Goal: Task Accomplishment & Management: Use online tool/utility

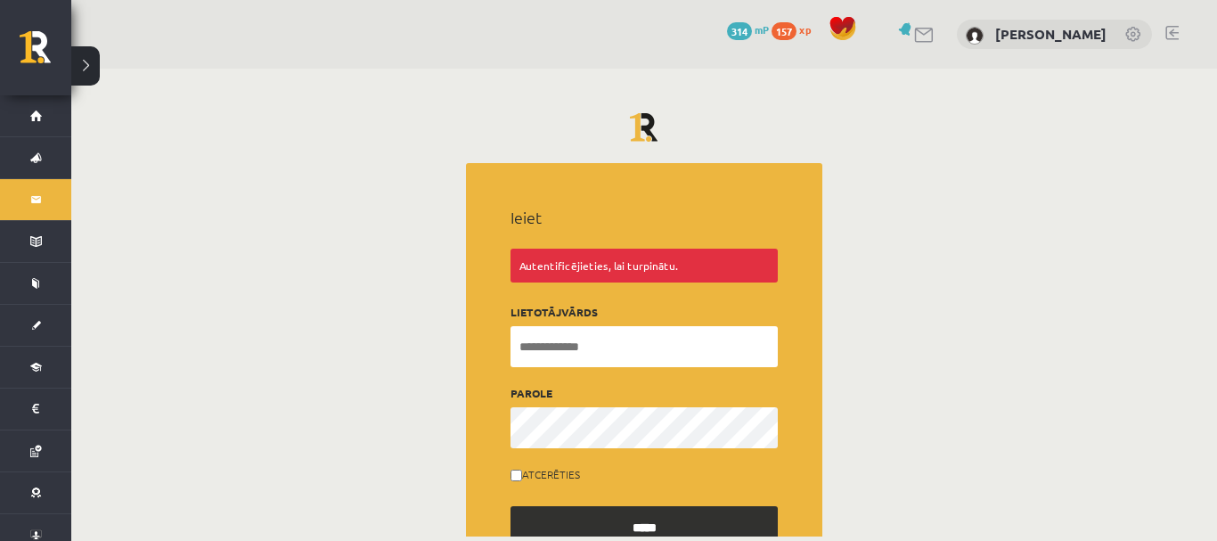
type input "**********"
click at [606, 516] on input "*****" at bounding box center [643, 526] width 267 height 41
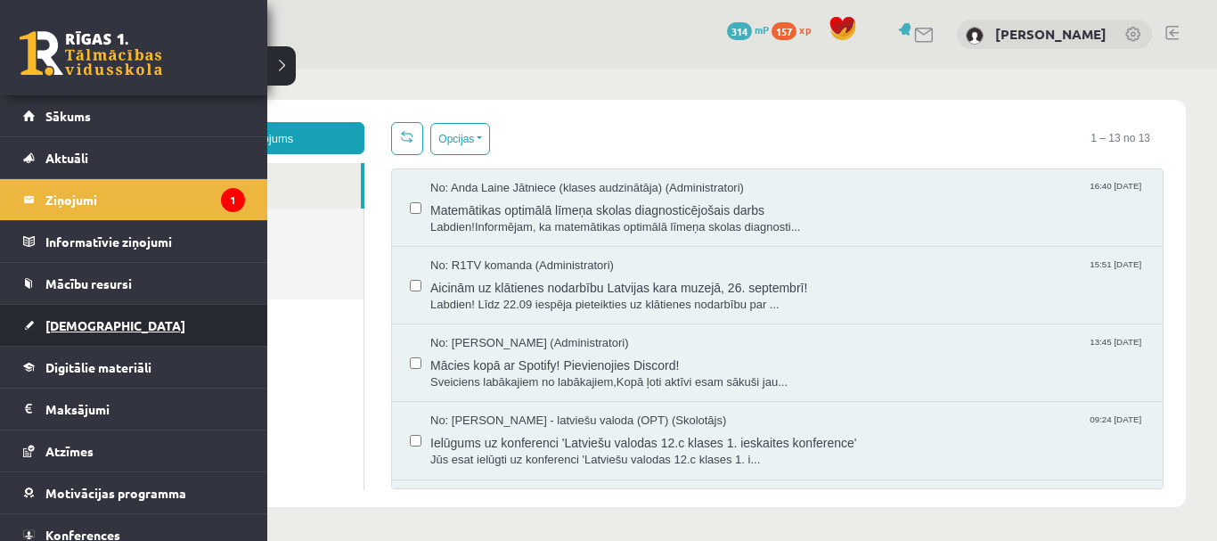
click at [115, 322] on link "[DEMOGRAPHIC_DATA]" at bounding box center [134, 325] width 222 height 41
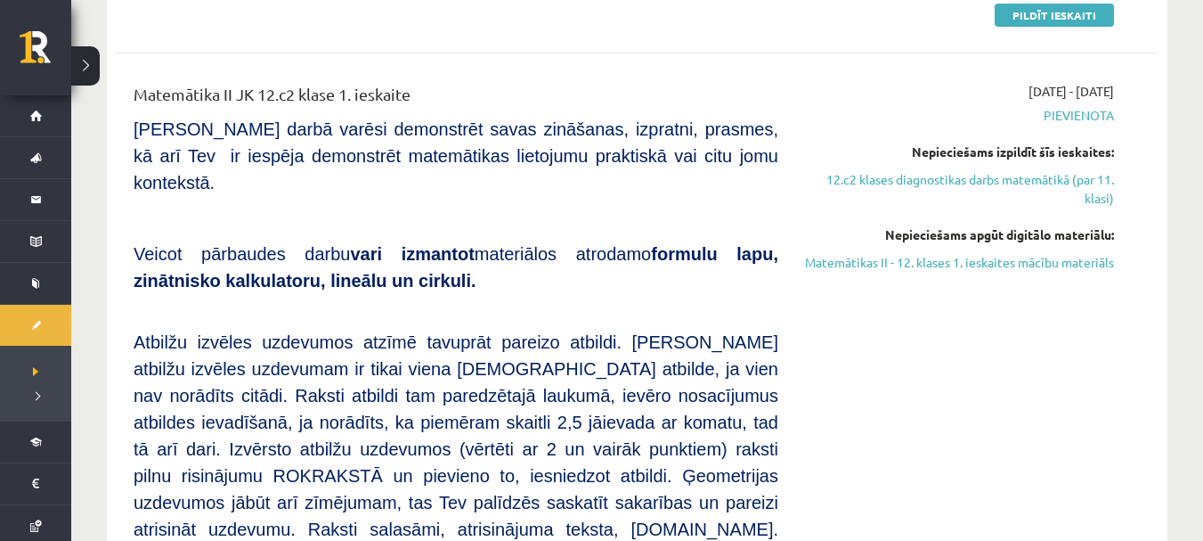
scroll to position [720, 0]
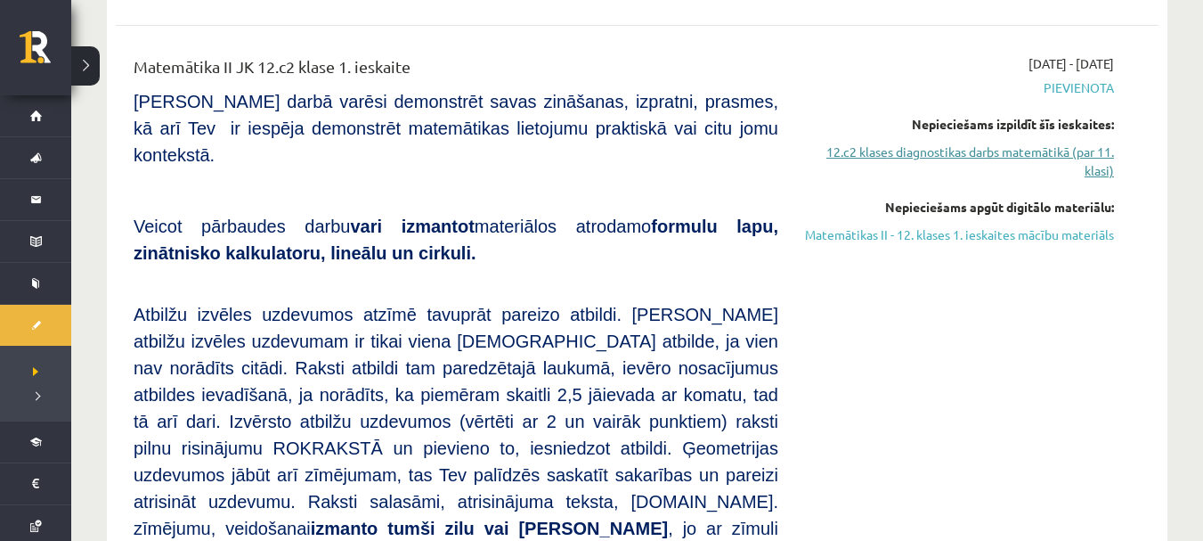
click at [1072, 143] on link "12.c2 klases diagnostikas darbs matemātikā (par 11. klasi)" at bounding box center [959, 161] width 309 height 37
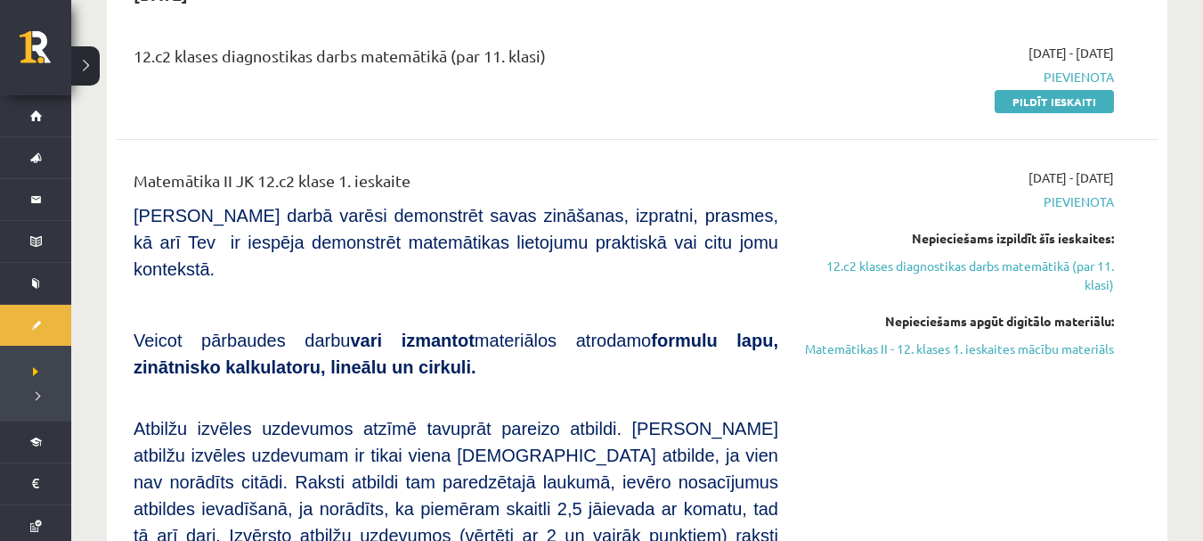
scroll to position [633, 0]
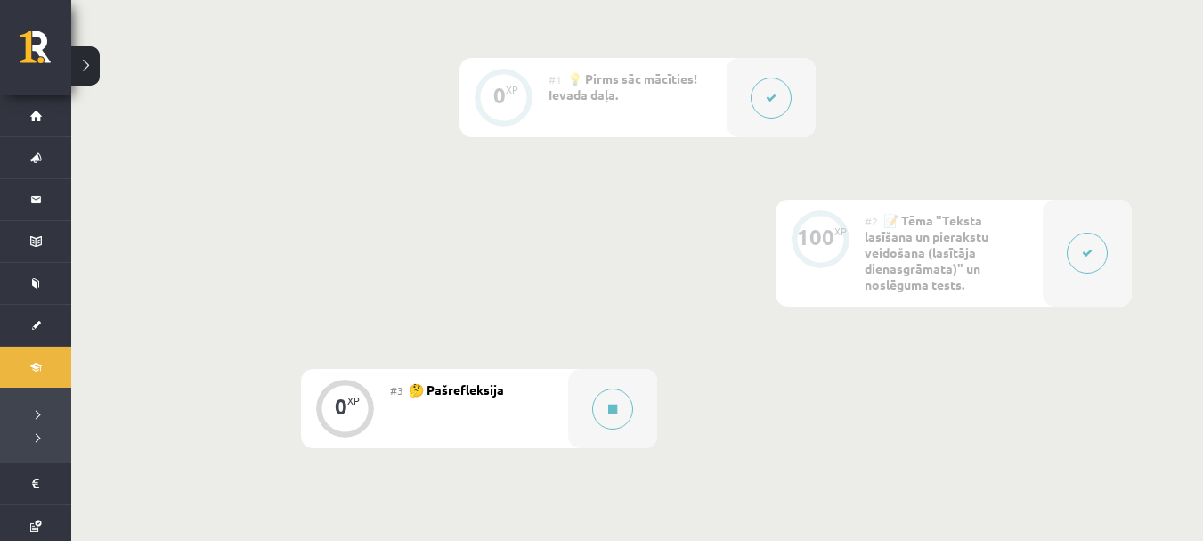
scroll to position [444, 0]
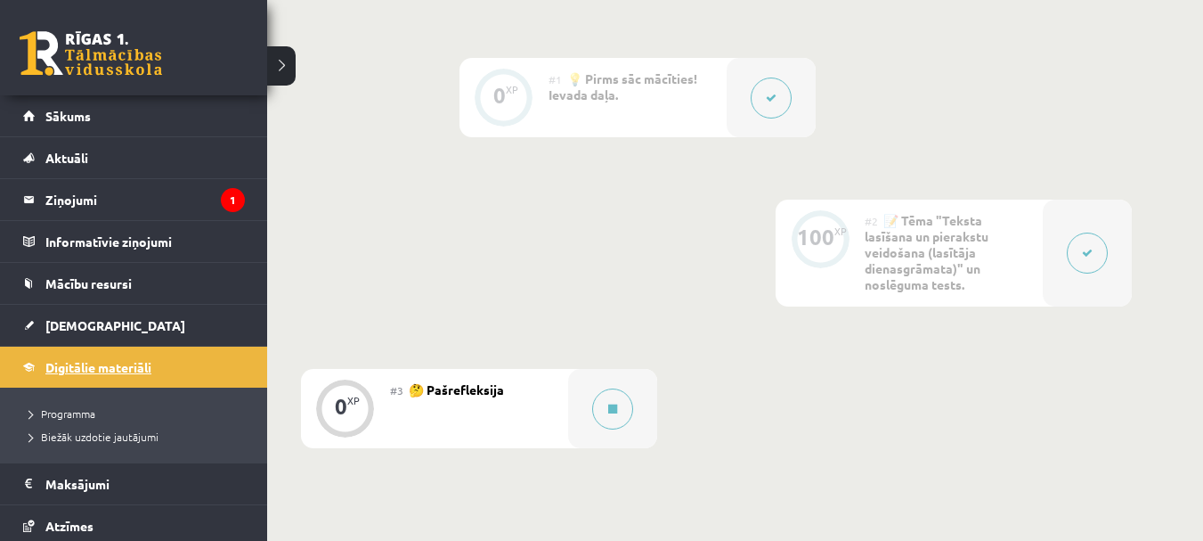
click at [108, 376] on link "Digitālie materiāli" at bounding box center [134, 366] width 222 height 41
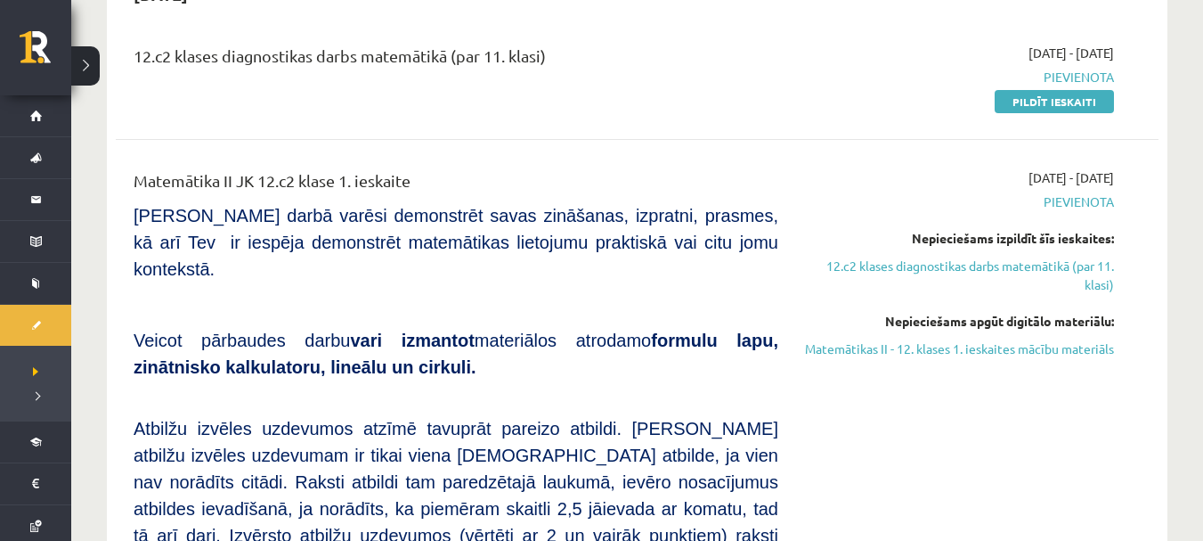
scroll to position [606, 0]
click at [831, 257] on link "12.c2 klases diagnostikas darbs matemātikā (par 11. klasi)" at bounding box center [959, 275] width 309 height 37
click at [844, 257] on link "12.c2 klases diagnostikas darbs matemātikā (par 11. klasi)" at bounding box center [959, 275] width 309 height 37
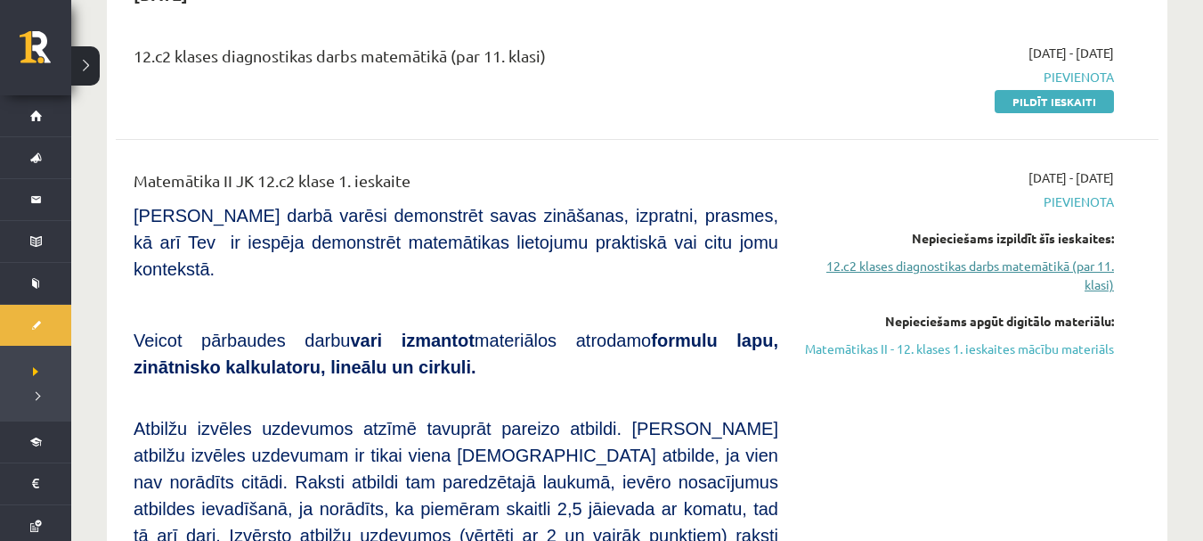
click at [844, 257] on link "12.c2 klases diagnostikas darbs matemātikā (par 11. klasi)" at bounding box center [959, 275] width 309 height 37
click at [880, 257] on link "12.c2 klases diagnostikas darbs matemātikā (par 11. klasi)" at bounding box center [959, 275] width 309 height 37
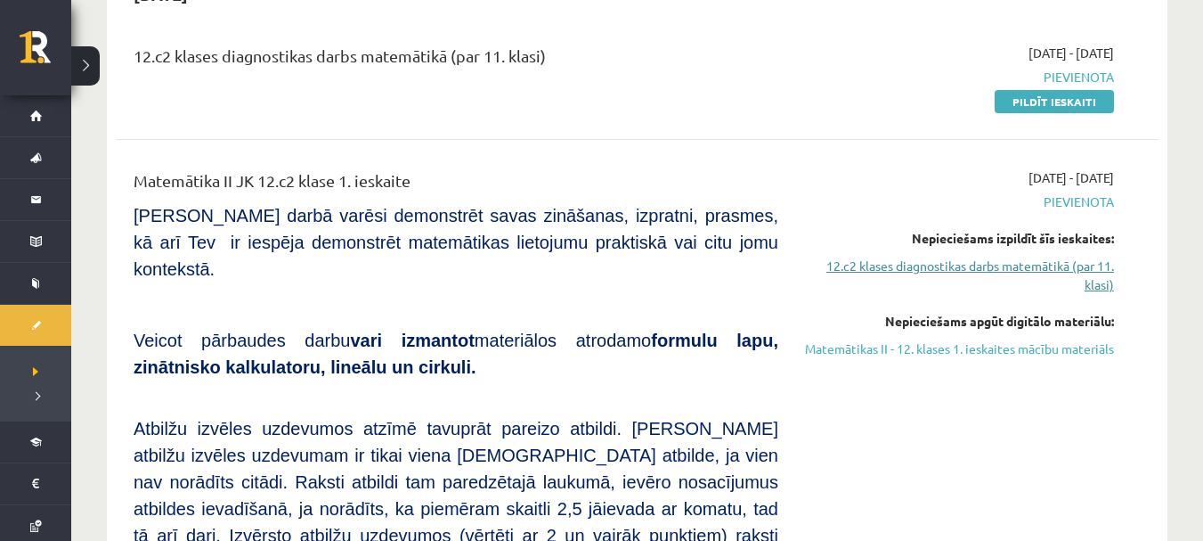
click at [880, 257] on link "12.c2 klases diagnostikas darbs matemātikā (par 11. klasi)" at bounding box center [959, 275] width 309 height 37
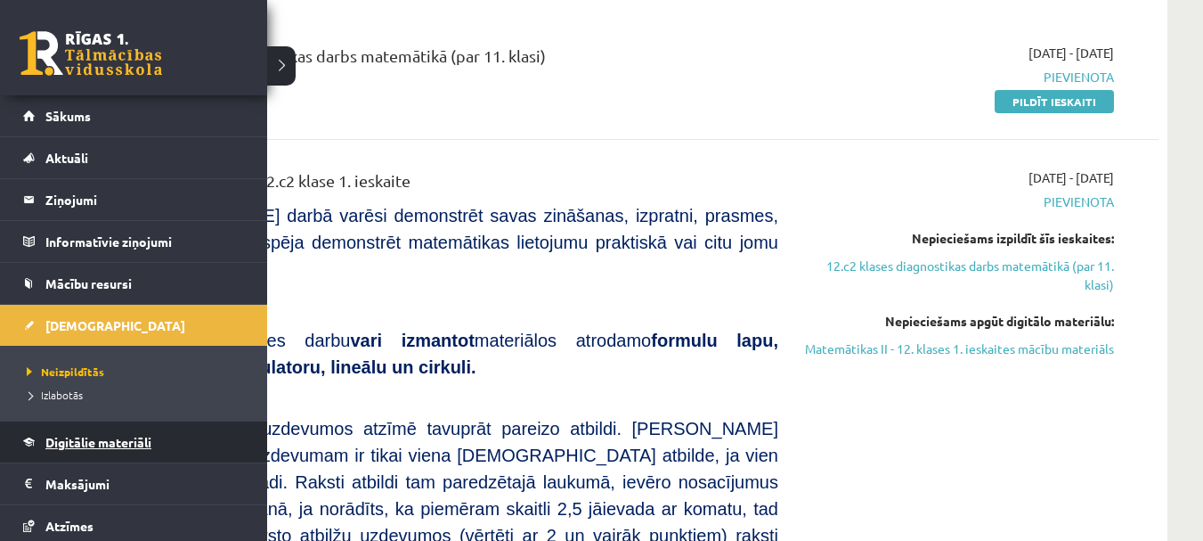
click at [114, 450] on link "Digitālie materiāli" at bounding box center [134, 441] width 222 height 41
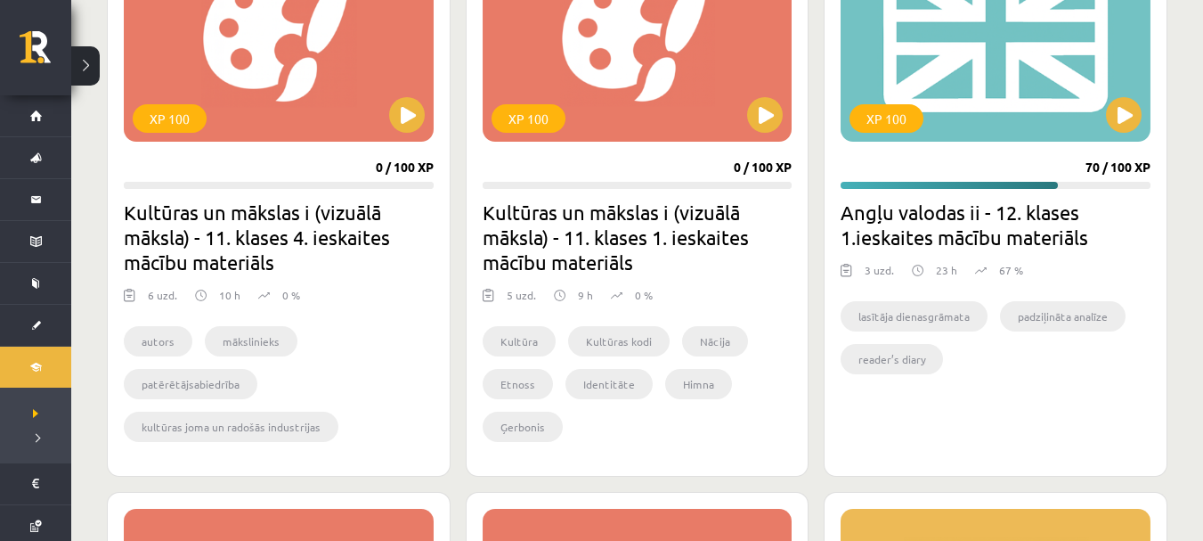
click at [614, 339] on li "Kultūras kodi" at bounding box center [619, 341] width 102 height 30
click at [611, 338] on li "Kultūras kodi" at bounding box center [619, 341] width 102 height 30
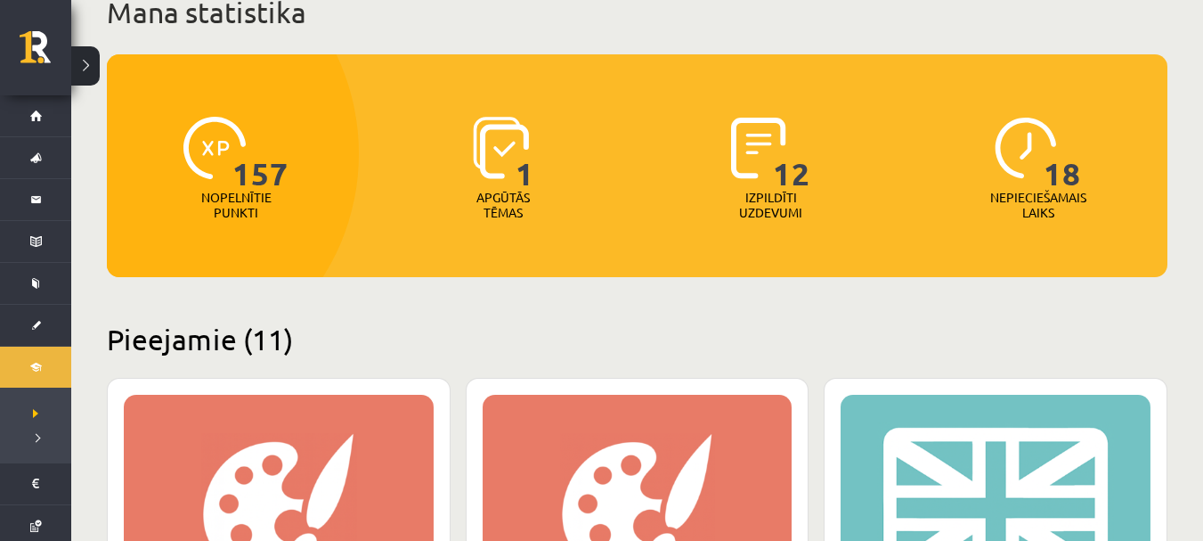
scroll to position [113, 0]
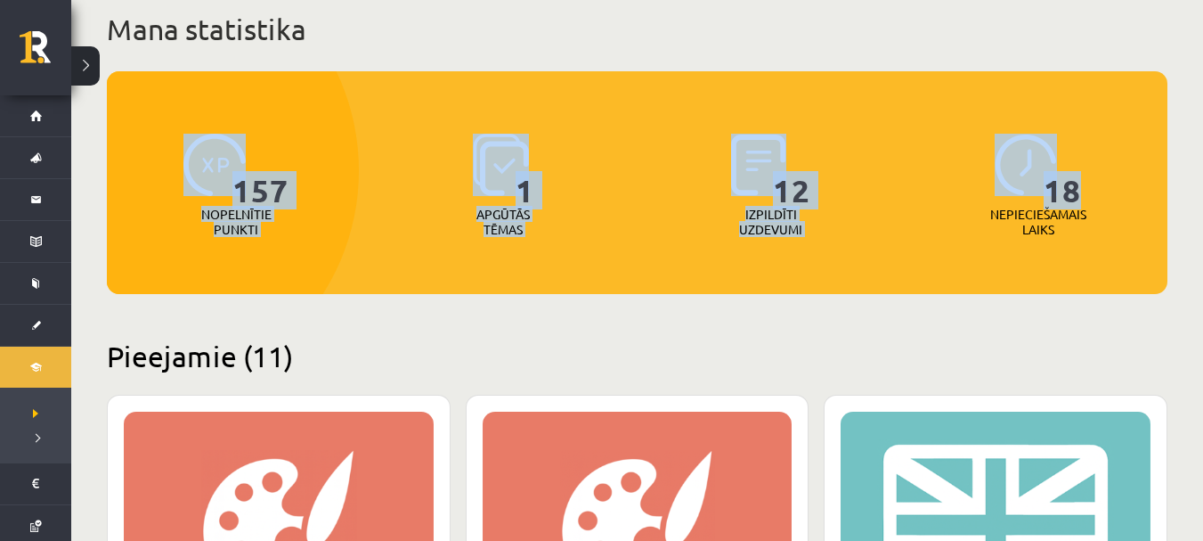
drag, startPoint x: 1202, startPoint y: 65, endPoint x: 1207, endPoint y: 42, distance: 23.6
click at [1202, 42] on html "0 Dāvanas 315 mP 157 xp Tuong Khang Nguyen Sākums Aktuāli Kā mācīties eSKOLĀ Ko…" at bounding box center [601, 157] width 1203 height 541
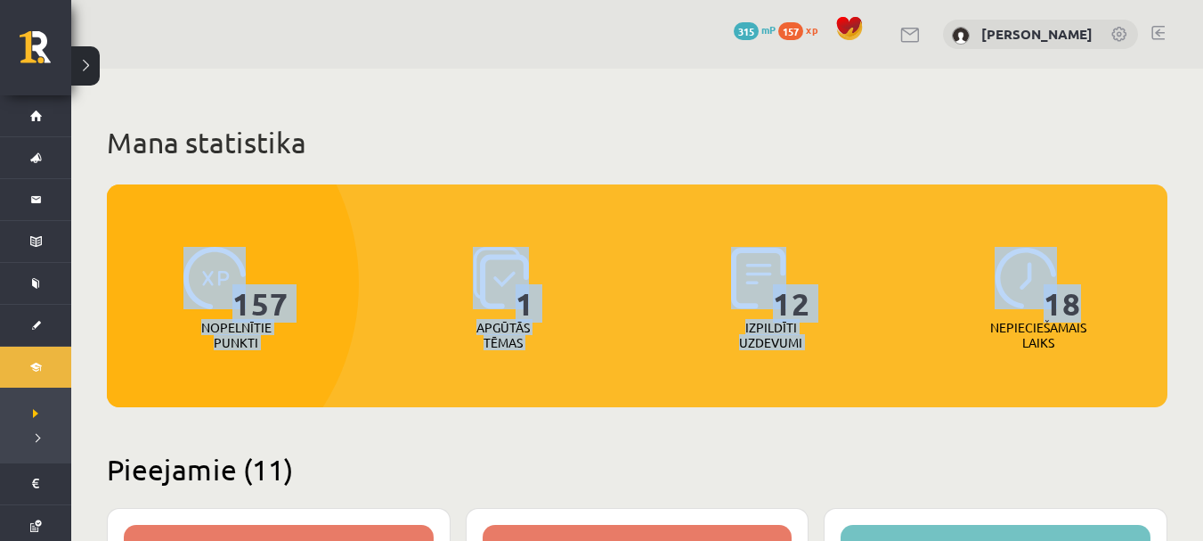
click at [998, 137] on h1 "Mana statistika" at bounding box center [637, 143] width 1061 height 36
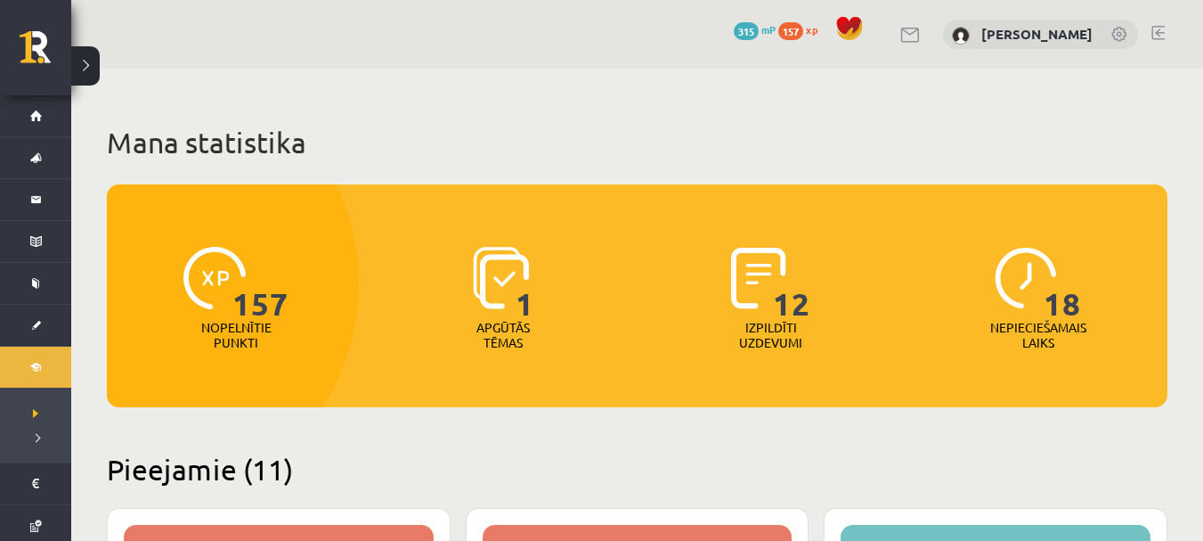
click at [736, 32] on span "315" at bounding box center [746, 31] width 25 height 18
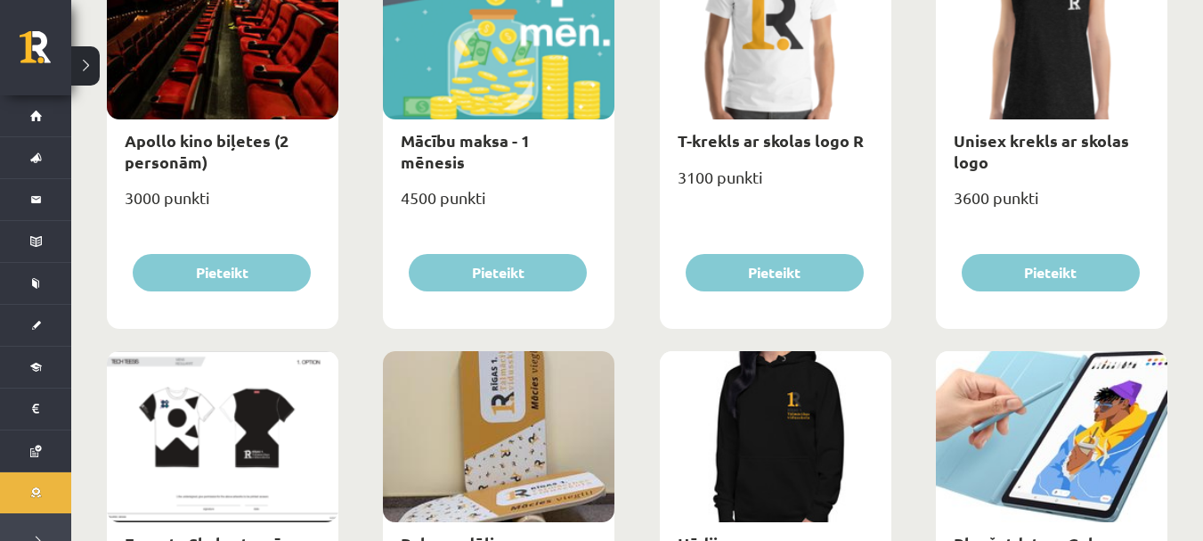
scroll to position [757, 0]
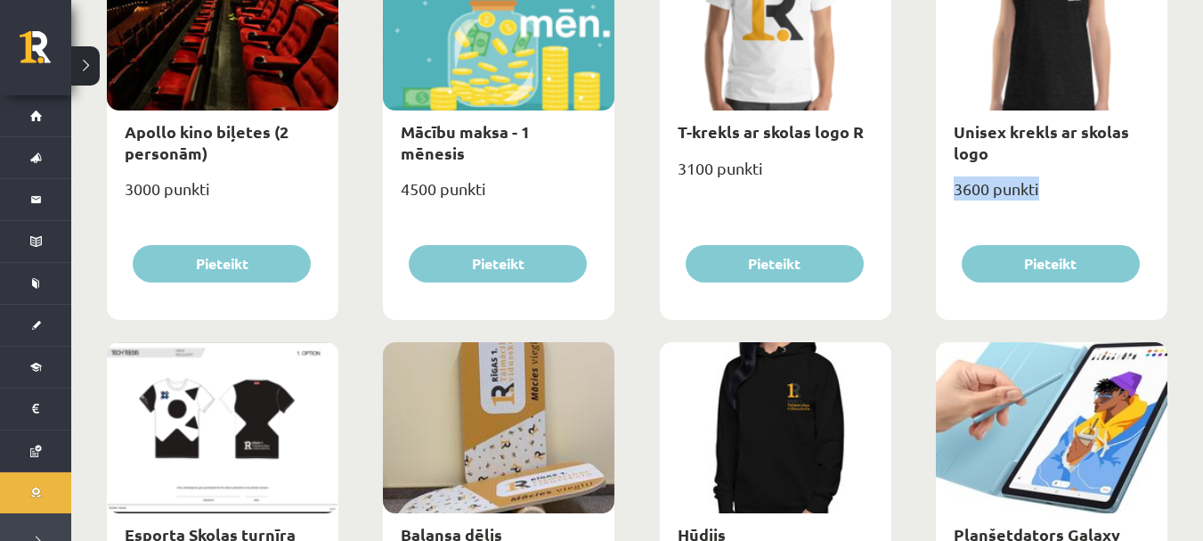
drag, startPoint x: 1186, startPoint y: 164, endPoint x: 1216, endPoint y: 184, distance: 36.6
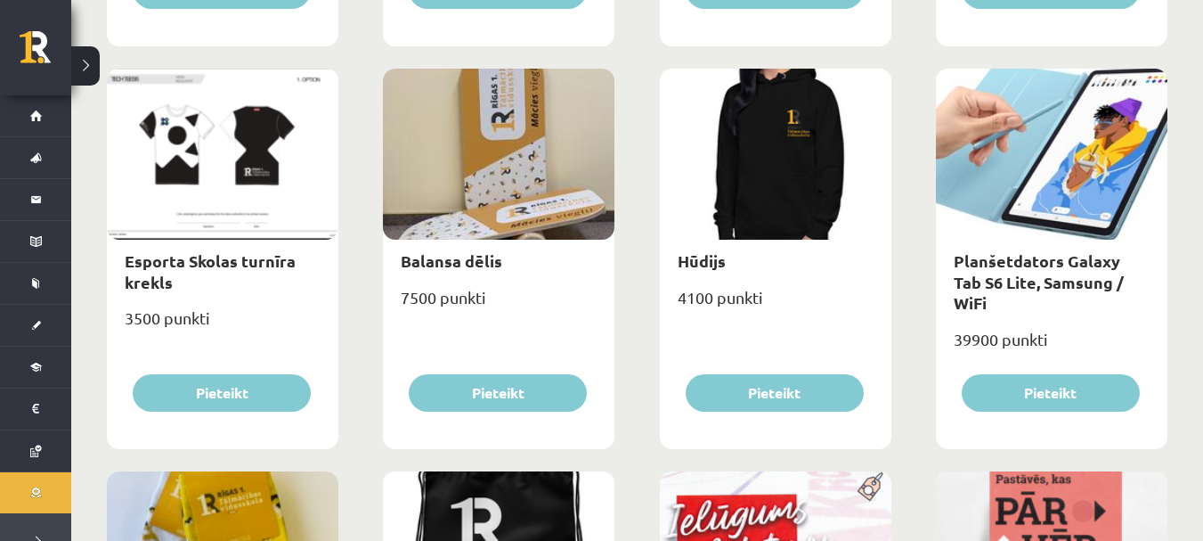
scroll to position [1137, 0]
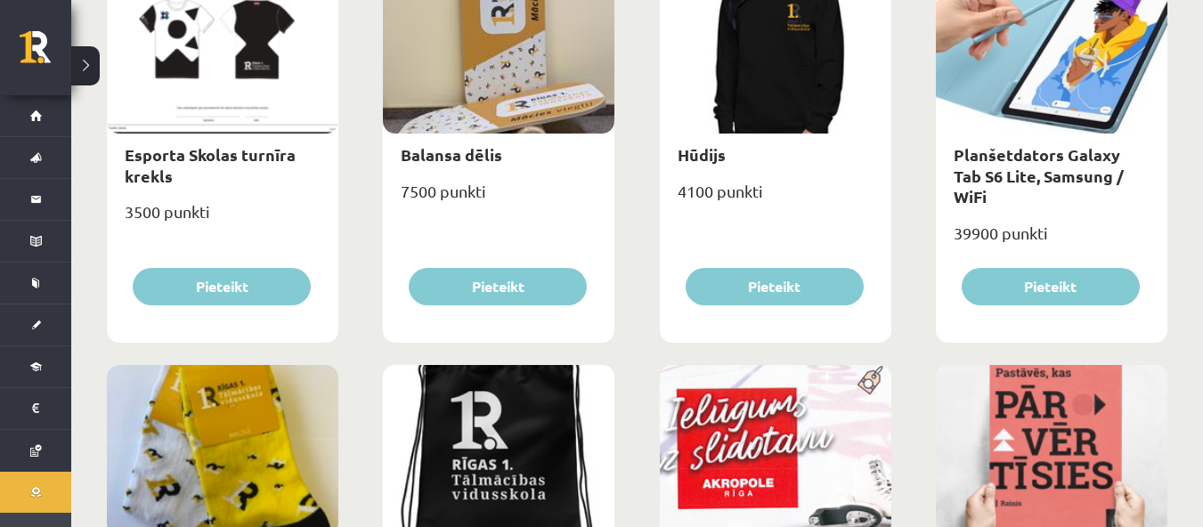
click at [1192, 247] on div "**********" at bounding box center [637, 266] width 1132 height 2668
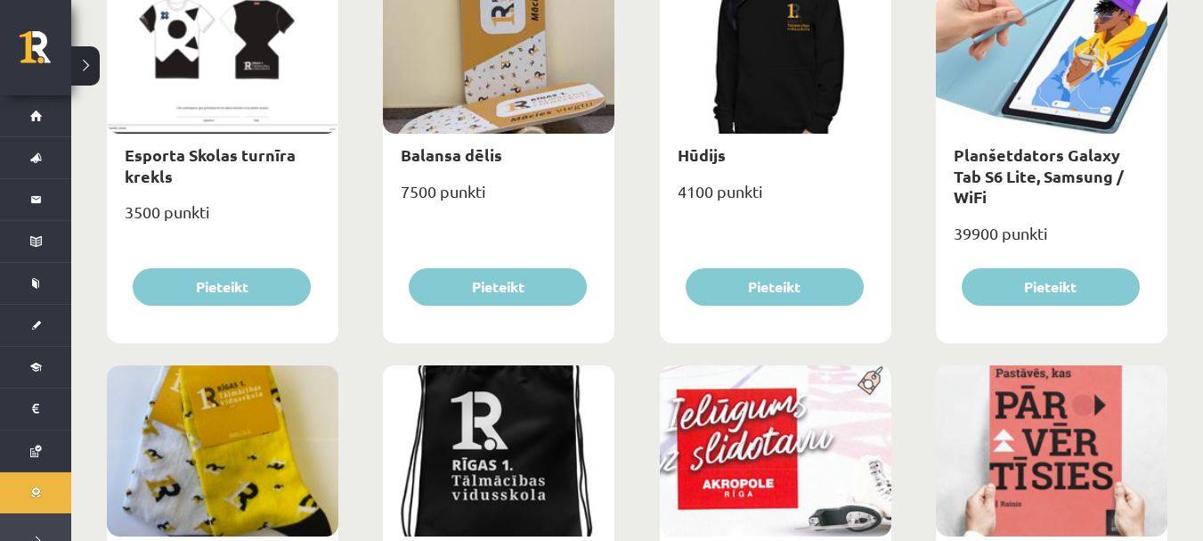
click at [1192, 247] on div "**********" at bounding box center [637, 266] width 1132 height 2668
click at [1193, 263] on div "**********" at bounding box center [637, 266] width 1132 height 2668
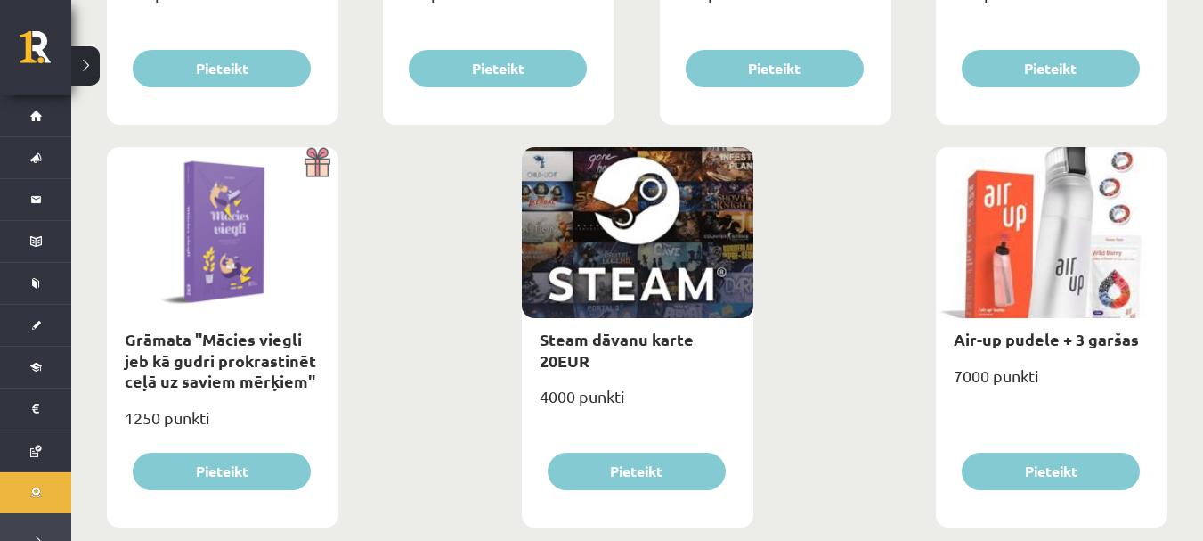
scroll to position [2196, 0]
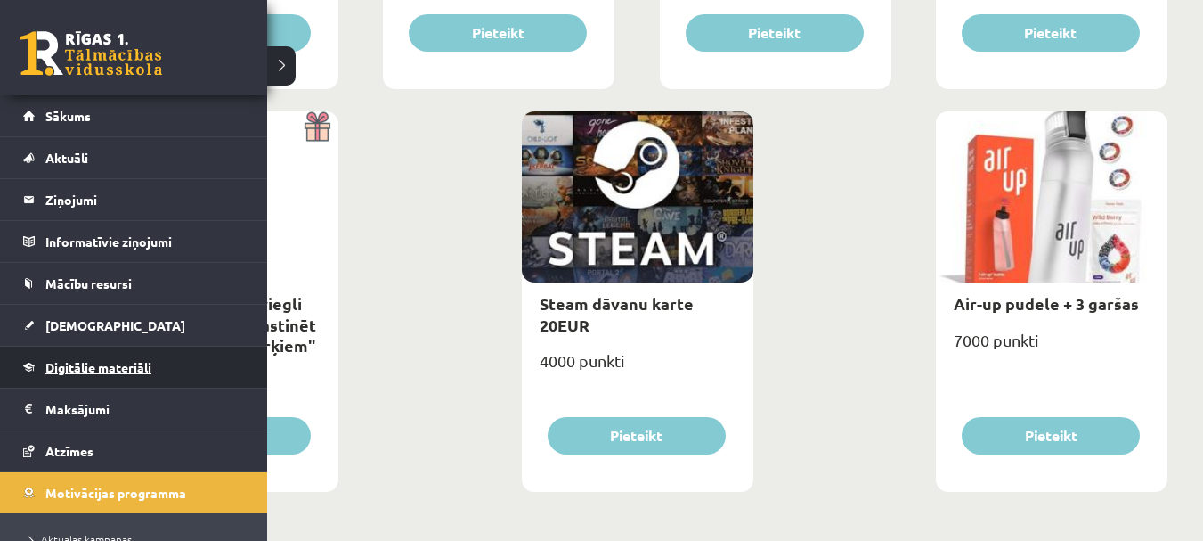
click at [89, 360] on span "Digitālie materiāli" at bounding box center [98, 367] width 106 height 16
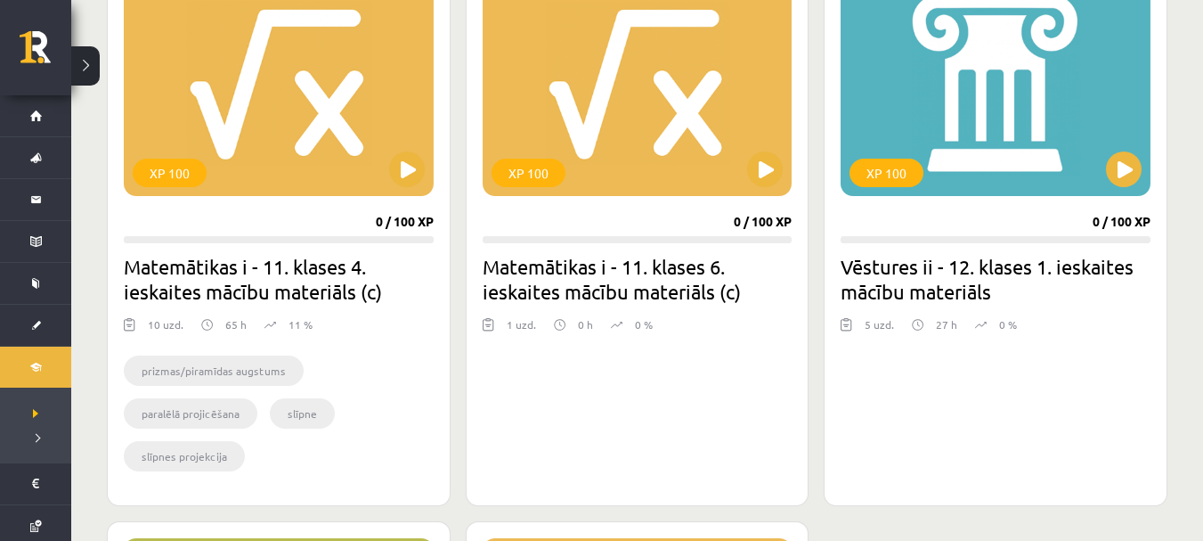
scroll to position [1691, 0]
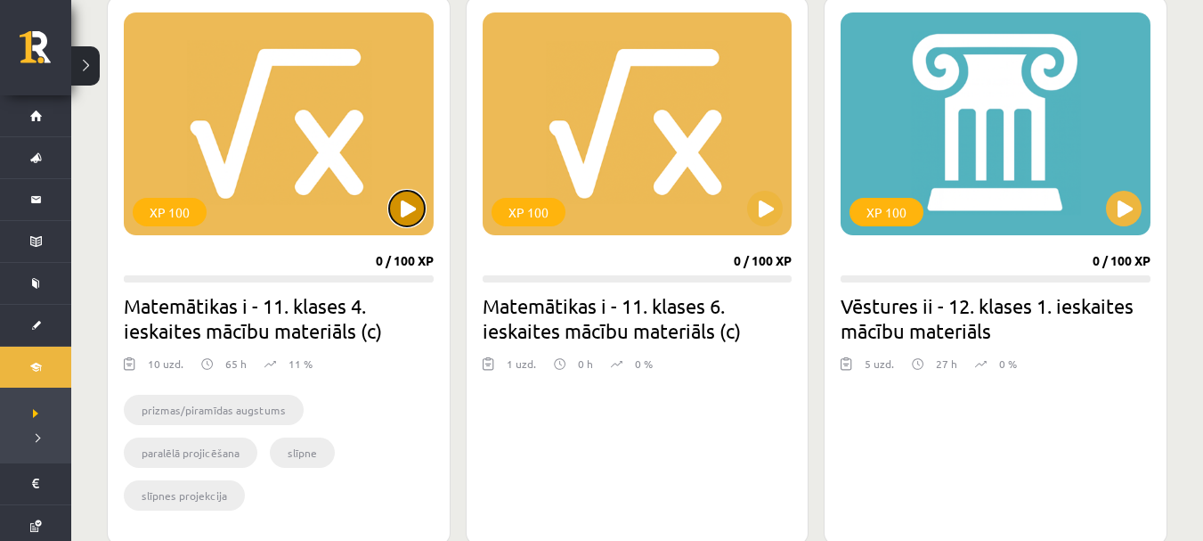
click at [423, 208] on button at bounding box center [407, 209] width 36 height 36
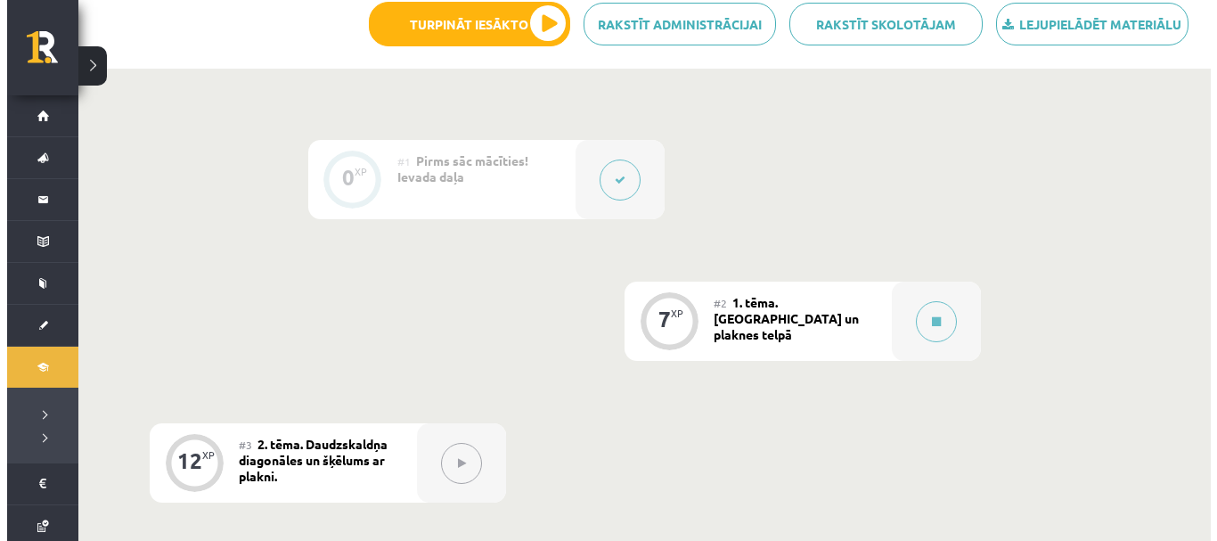
scroll to position [534, 0]
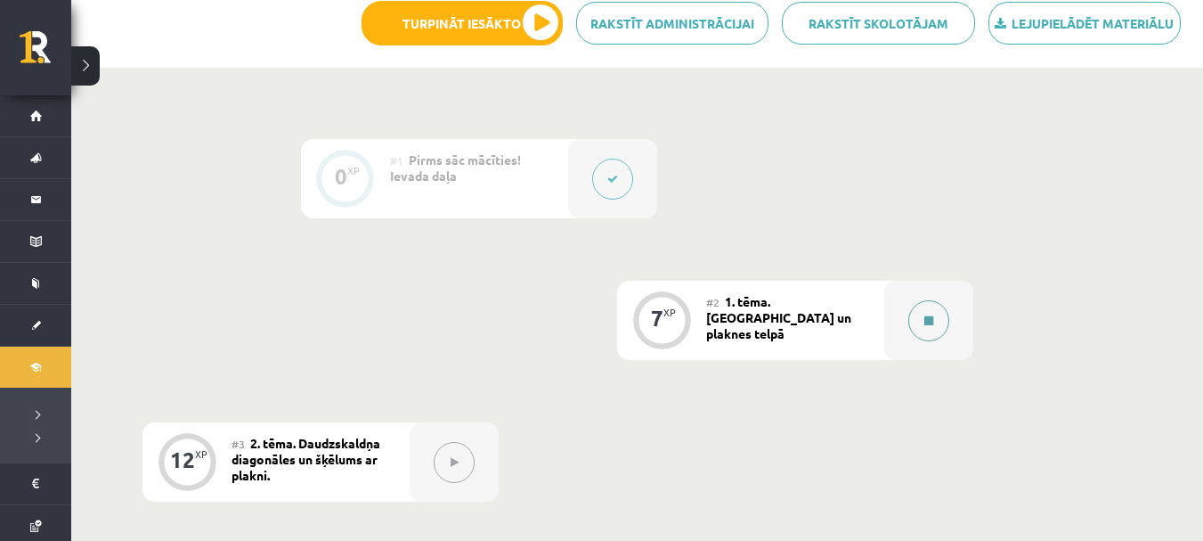
click at [900, 328] on div at bounding box center [928, 320] width 89 height 79
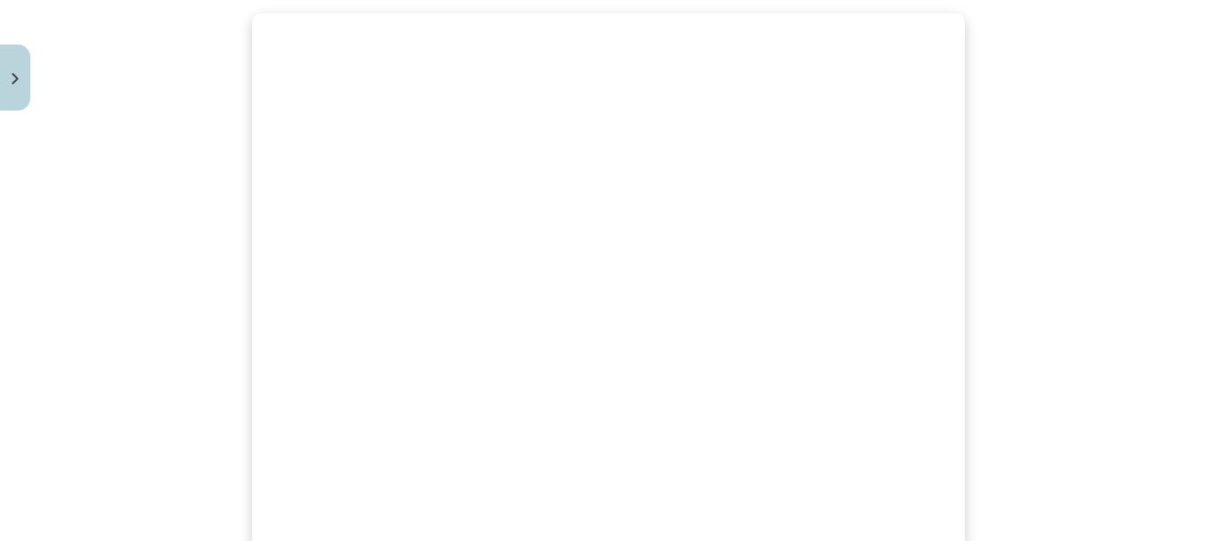
scroll to position [602, 0]
